Goal: Check status: Check status

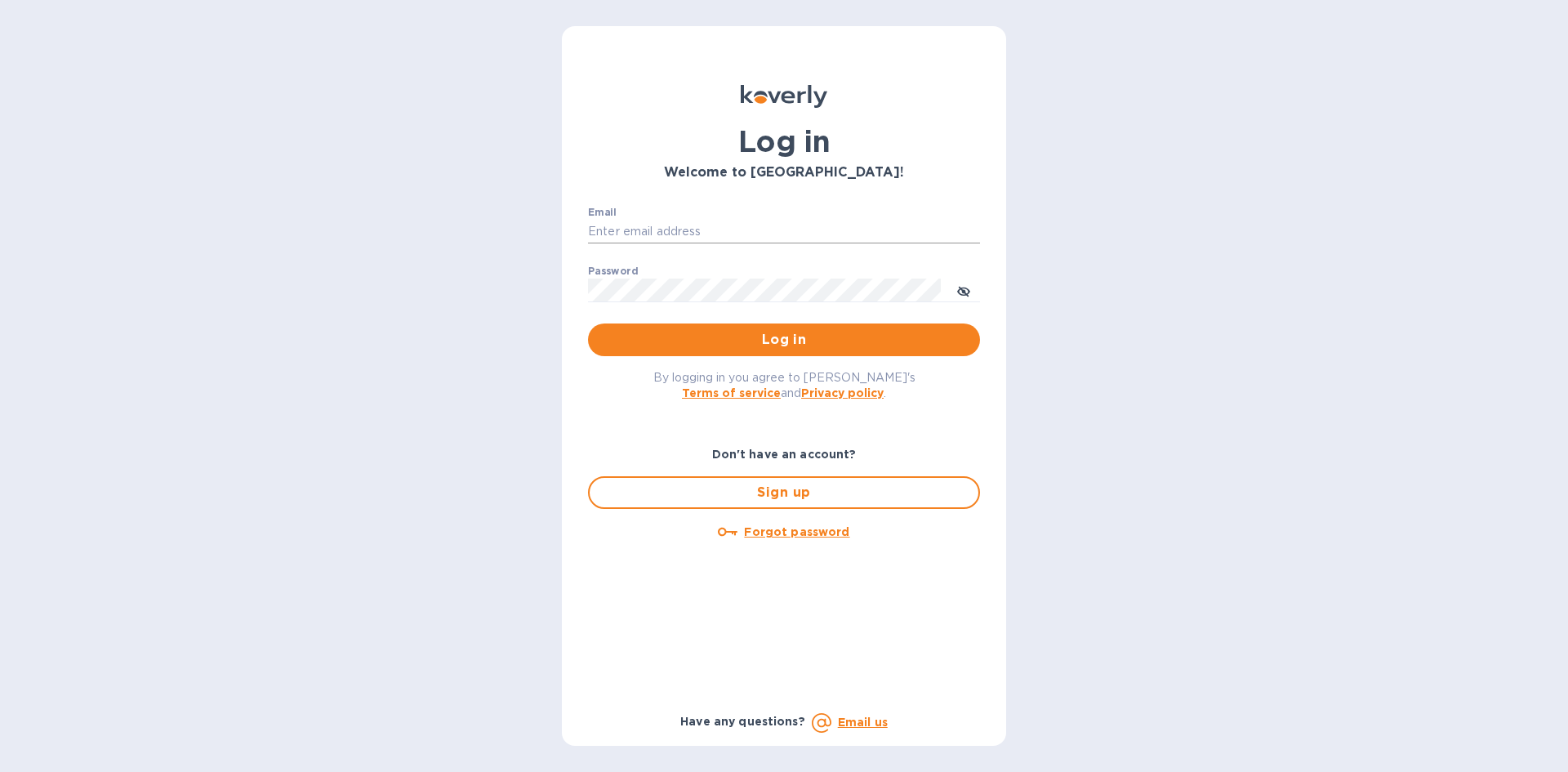
type input "cody@wsc.solar"
click at [690, 230] on input "cody@wsc.solar" at bounding box center [784, 232] width 392 height 25
click at [614, 344] on span "Log in" at bounding box center [784, 340] width 366 height 20
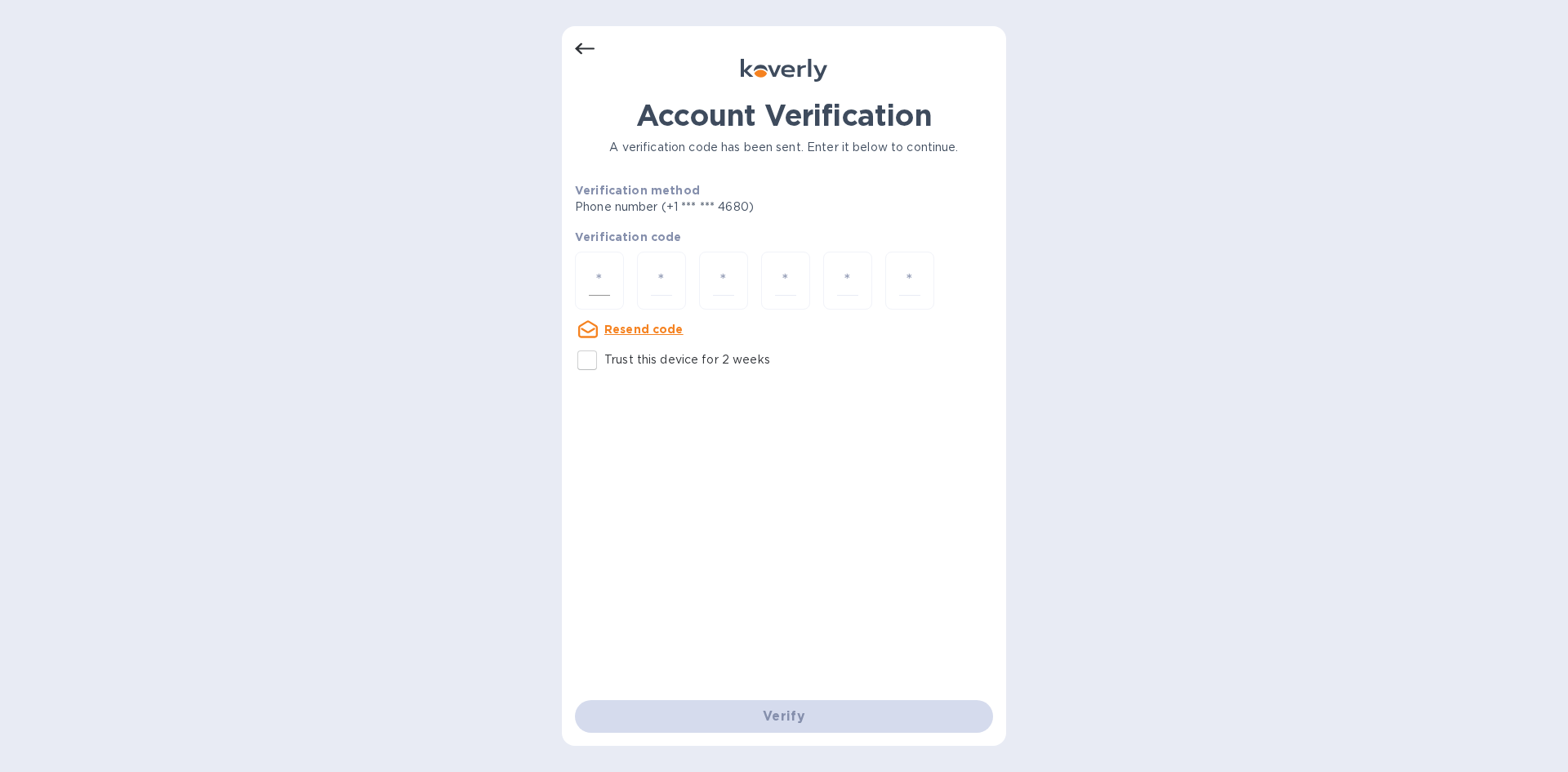
click at [597, 271] on input "number" at bounding box center [599, 280] width 22 height 30
type input "3"
type input "1"
type input "8"
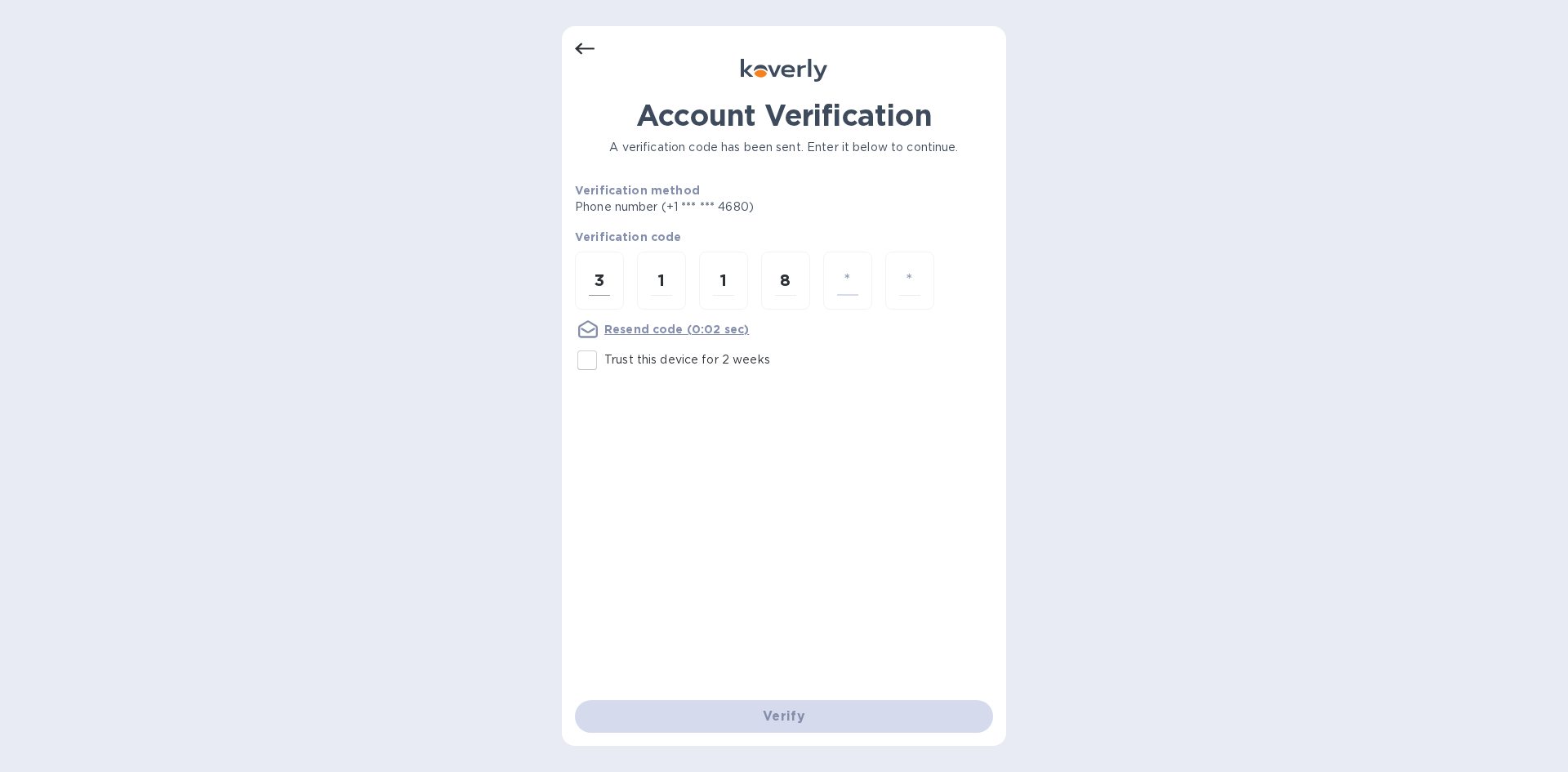
type input "5"
type input "3"
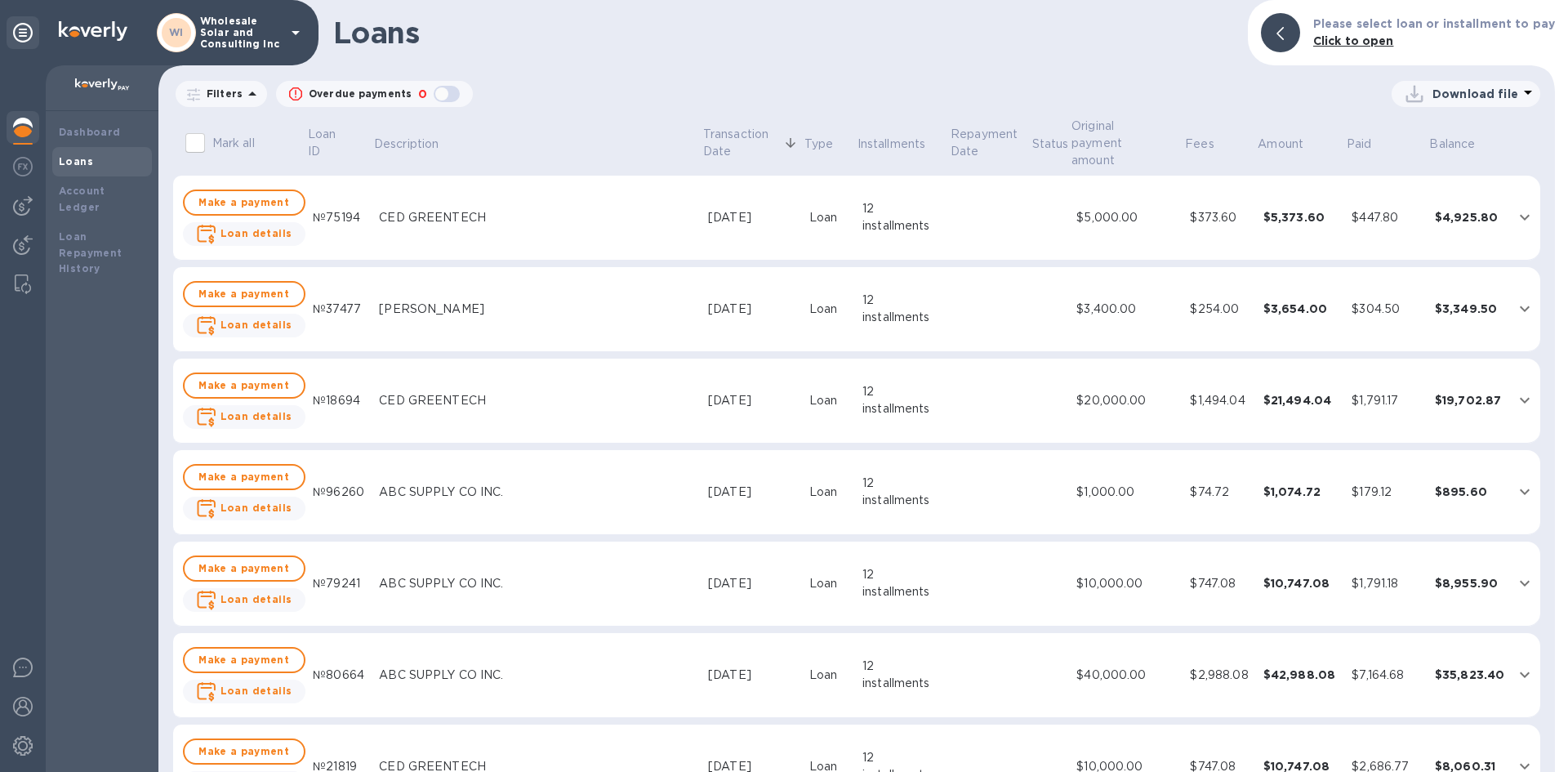
click at [107, 114] on div "Dashboard Loans Account Ledger Loan Repayment History" at bounding box center [101, 442] width 112 height 661
click at [107, 126] on div "Dashboard" at bounding box center [102, 132] width 87 height 16
